Goal: Information Seeking & Learning: Find specific page/section

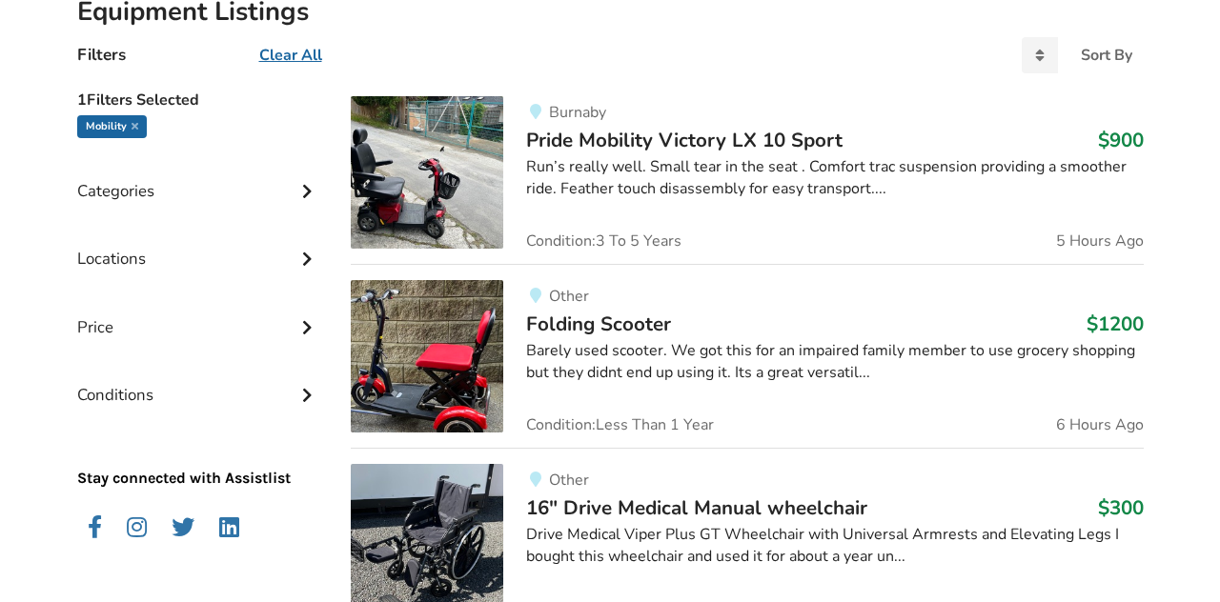
scroll to position [485, 0]
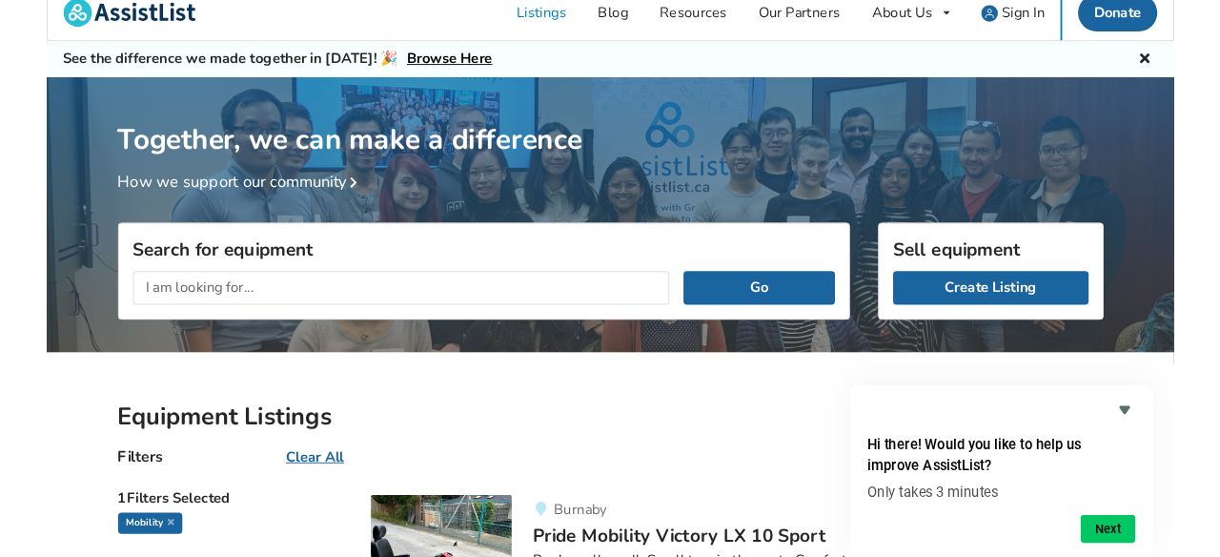
scroll to position [0, 0]
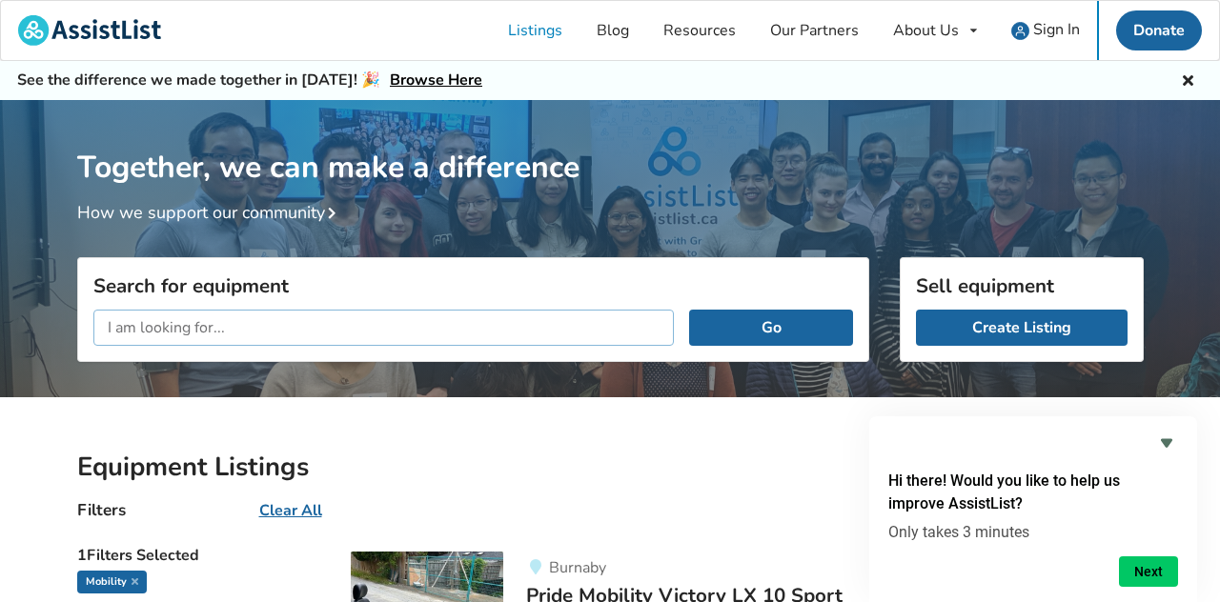
click at [194, 316] on input "text" at bounding box center [383, 328] width 581 height 36
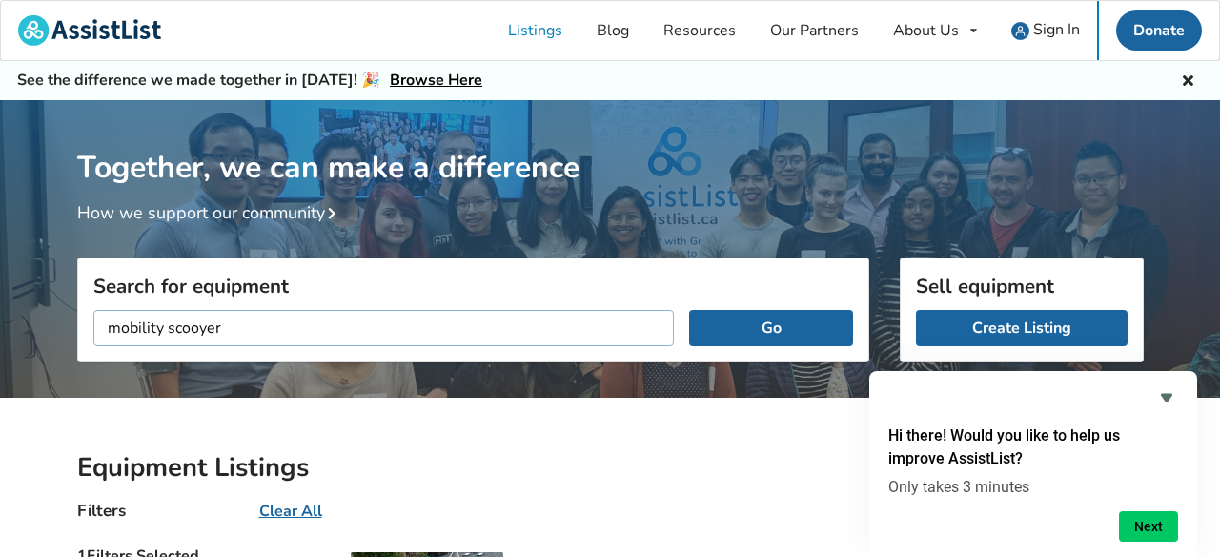
click at [689, 310] on button "Go" at bounding box center [770, 328] width 163 height 36
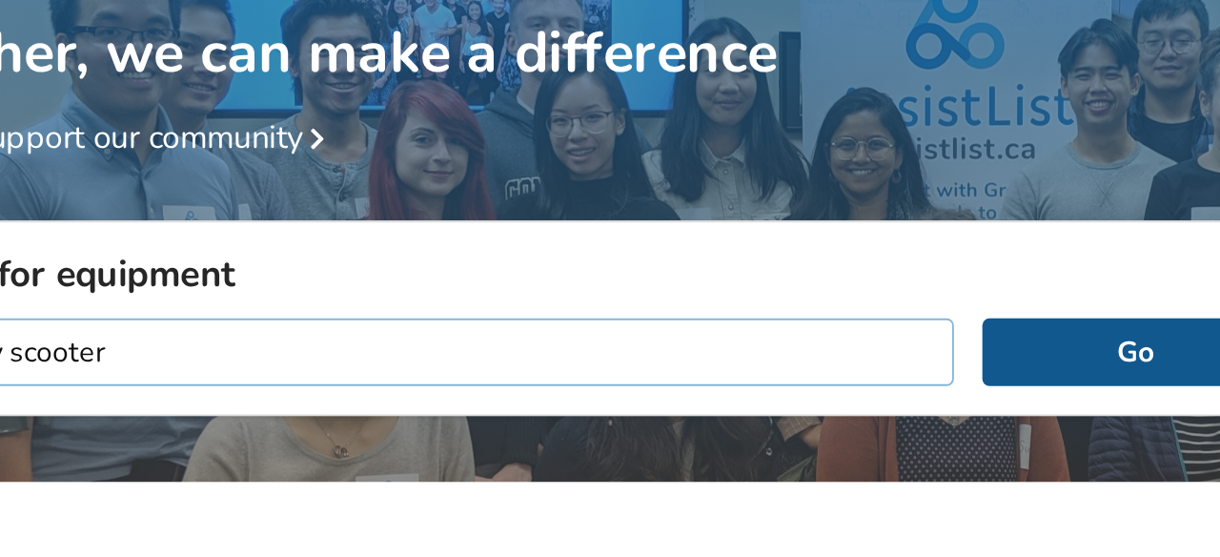
type input "mobility scooter"
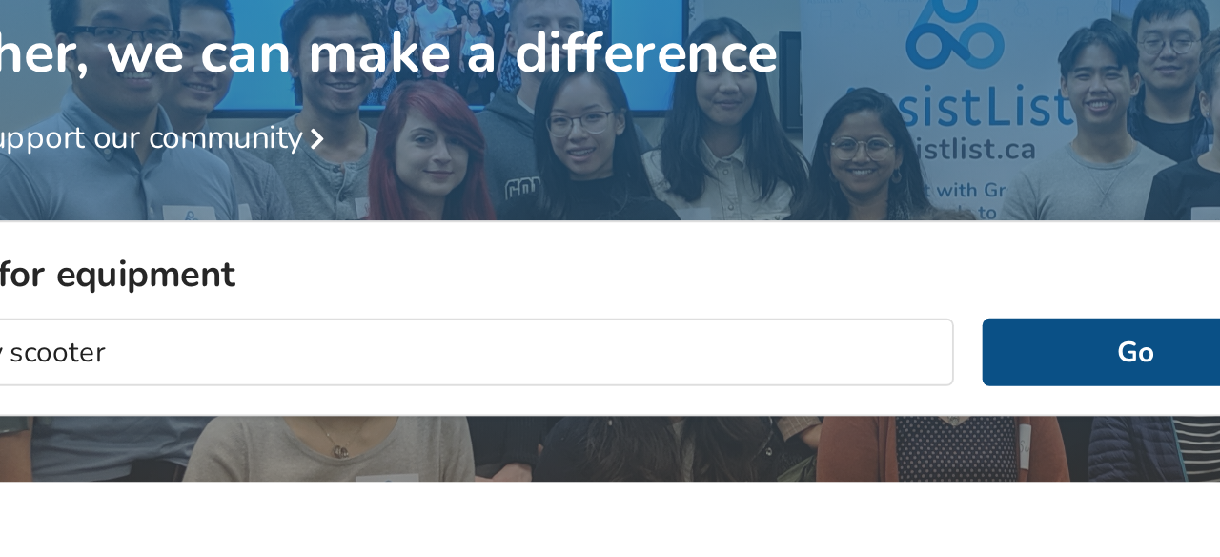
click at [731, 327] on button "Go" at bounding box center [770, 328] width 163 height 36
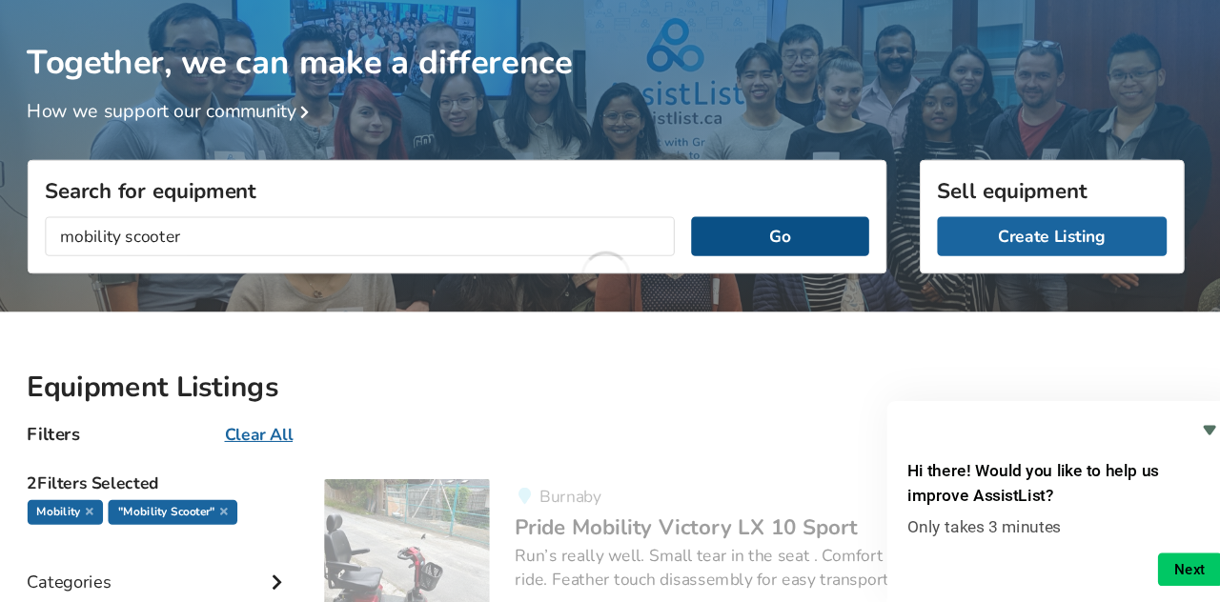
scroll to position [68, 0]
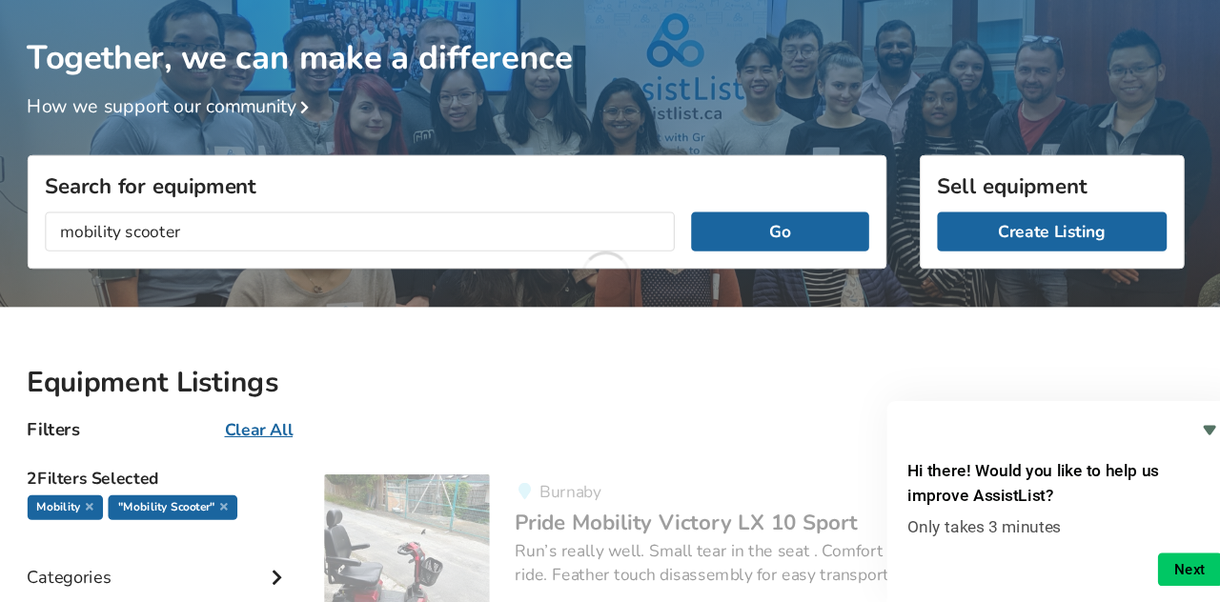
click at [269, 0] on html "Listings Blog Resources Our Partners About Us About AssistList Our Story Our Te…" at bounding box center [610, 233] width 1220 height 602
